Goal: Communication & Community: Ask a question

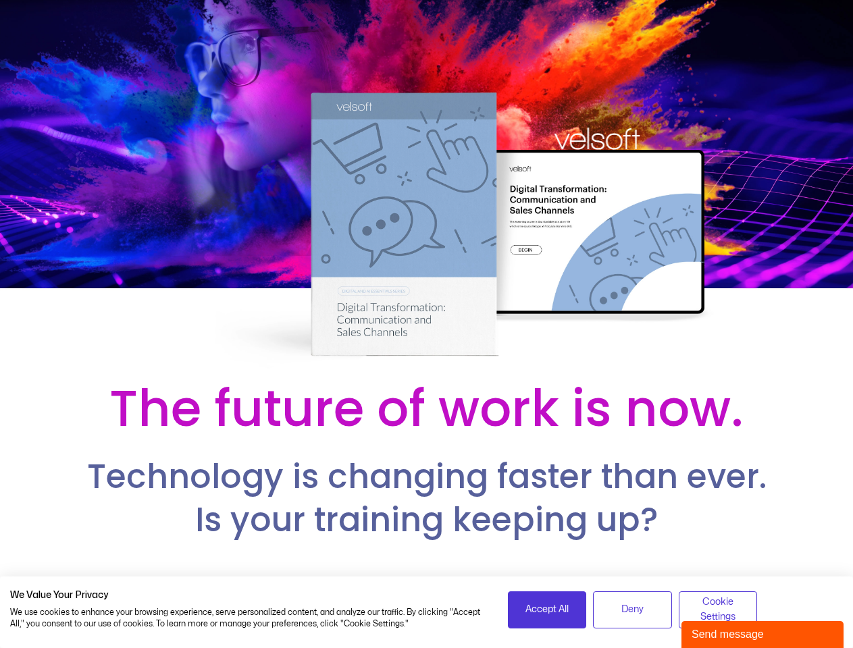
click at [426, 324] on div at bounding box center [426, 185] width 853 height 371
click at [547, 610] on span "Accept All" at bounding box center [546, 609] width 43 height 15
click at [632, 610] on span "Deny" at bounding box center [632, 609] width 22 height 15
click at [718, 610] on p "Get the Digital Transformation Training Bundle — fully customizable, ready-to-d…" at bounding box center [426, 602] width 832 height 40
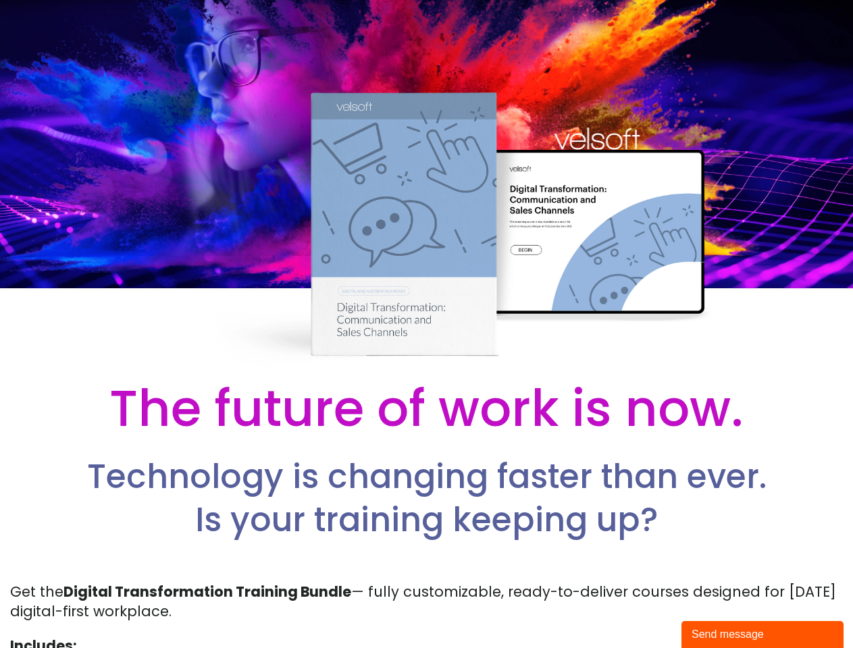
click at [762, 634] on div "Send message" at bounding box center [762, 634] width 142 height 16
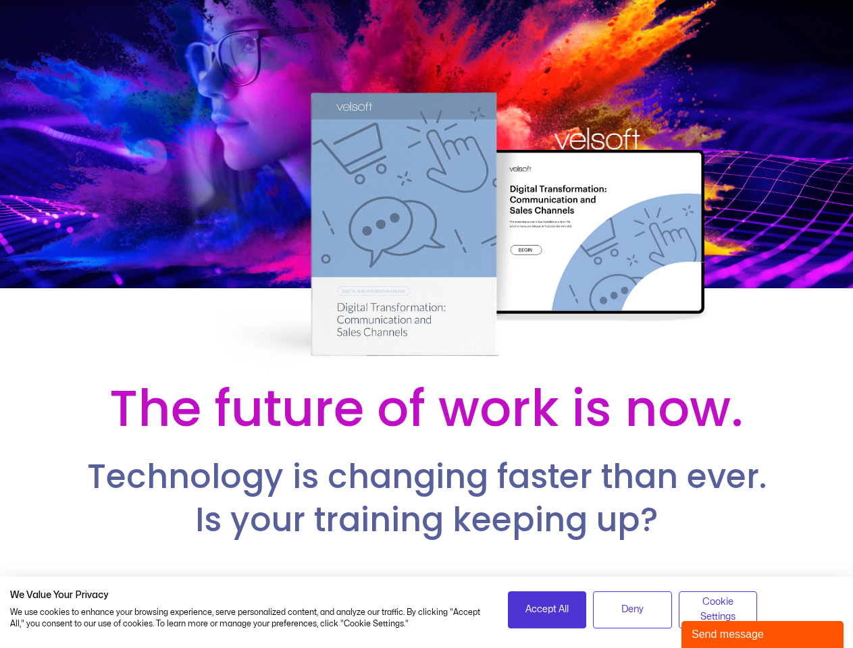
click at [426, 324] on div at bounding box center [426, 185] width 853 height 371
click at [547, 610] on span "Accept All" at bounding box center [546, 609] width 43 height 15
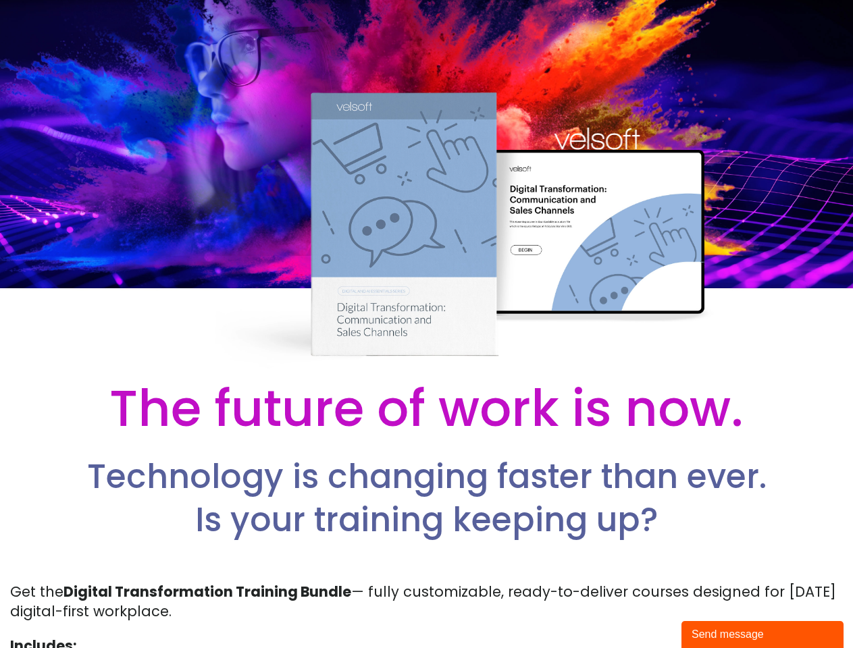
click at [632, 610] on p "Get the Digital Transformation Training Bundle — fully customizable, ready-to-d…" at bounding box center [426, 602] width 832 height 40
click at [718, 610] on p "Get the Digital Transformation Training Bundle — fully customizable, ready-to-d…" at bounding box center [426, 602] width 832 height 40
click at [762, 634] on div "Send message" at bounding box center [762, 634] width 142 height 16
